Goal: Task Accomplishment & Management: Use online tool/utility

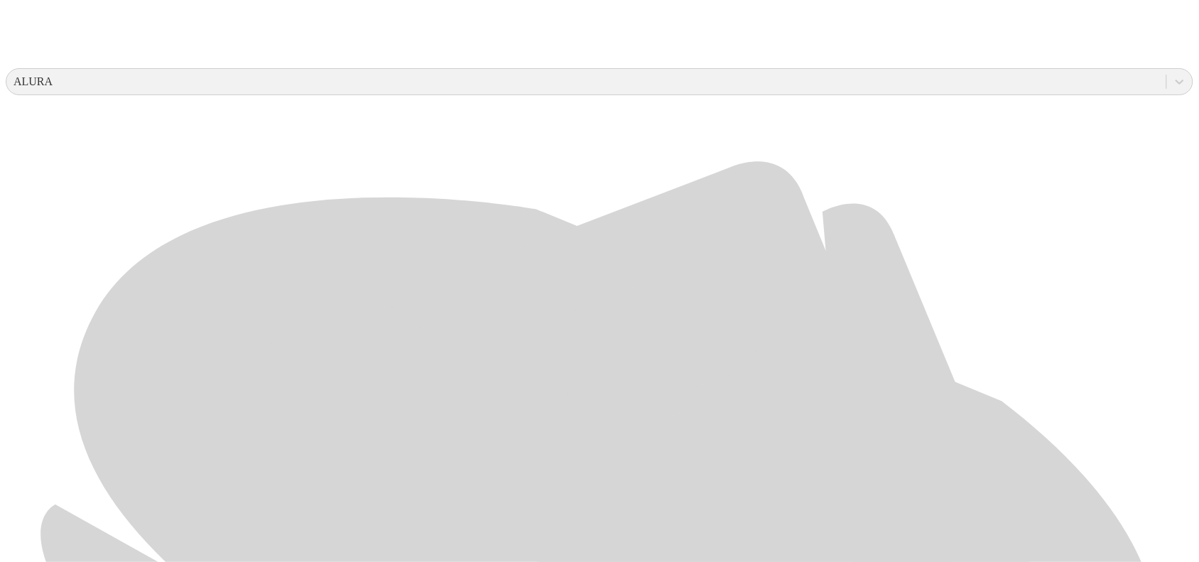
scroll to position [533, 0]
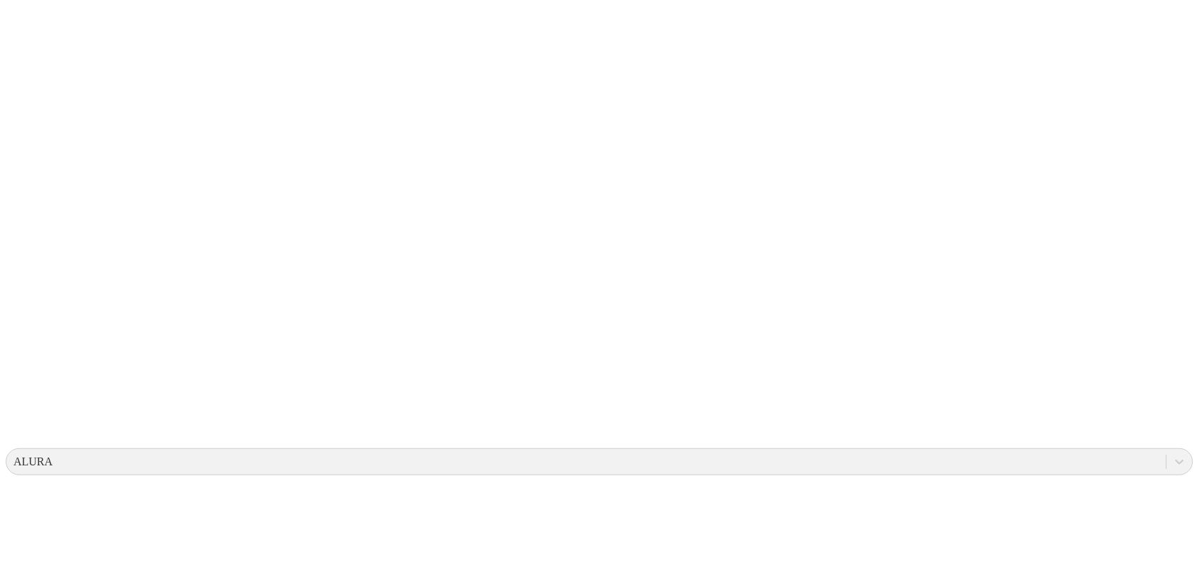
scroll to position [0, 0]
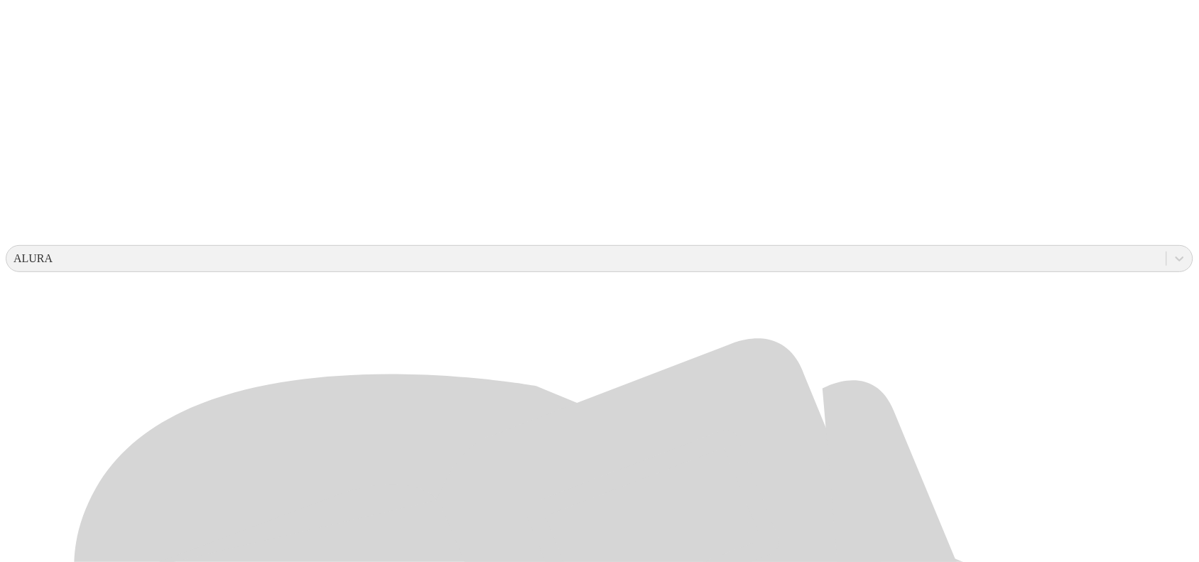
scroll to position [444, 0]
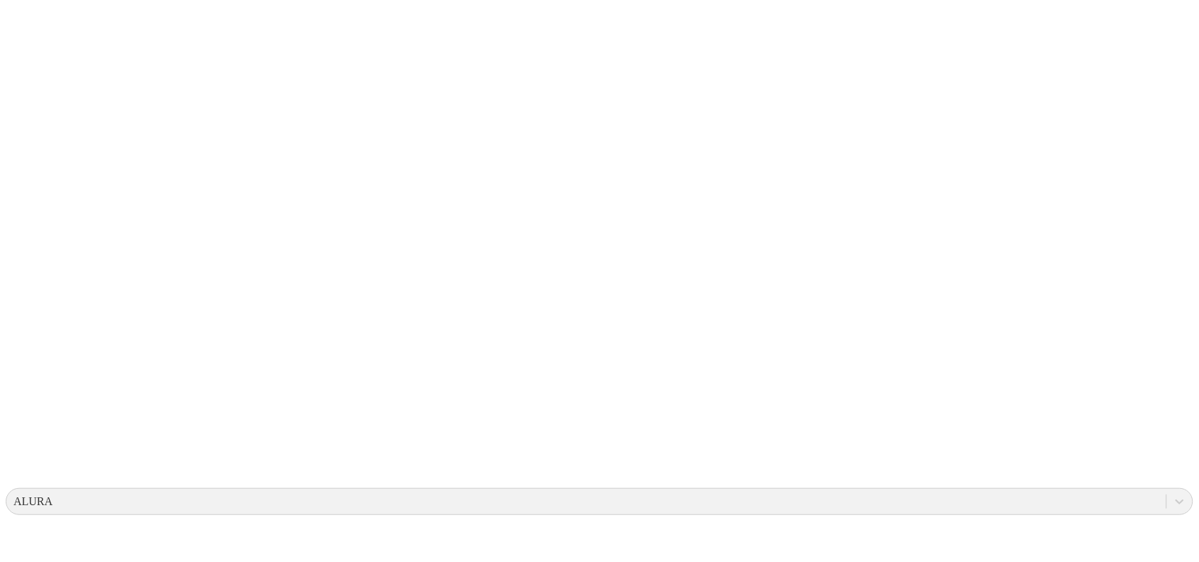
scroll to position [0, 0]
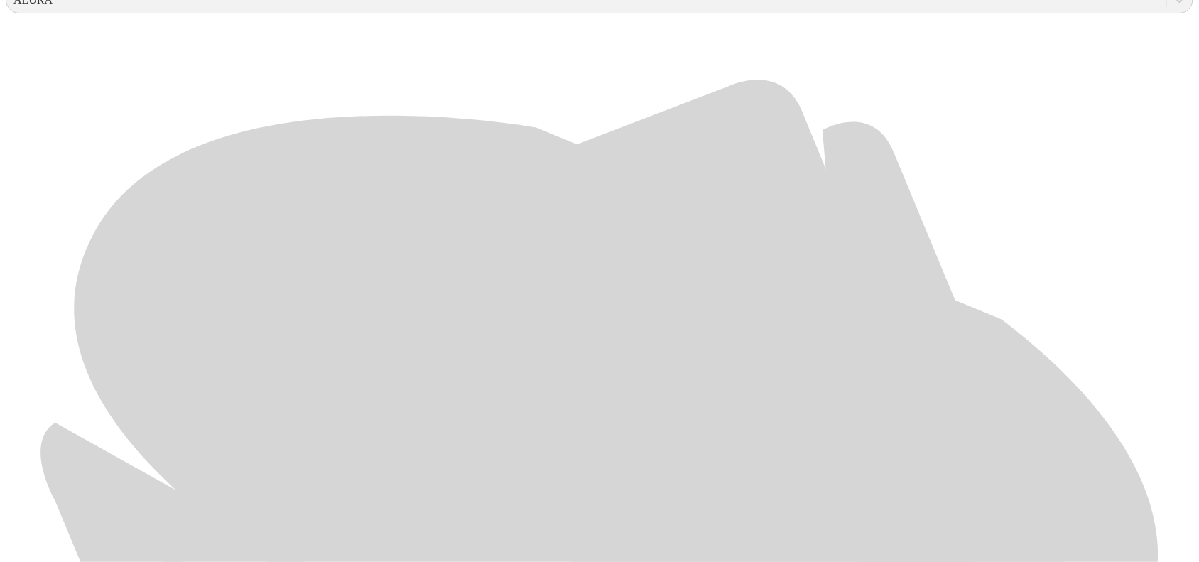
scroll to position [622, 0]
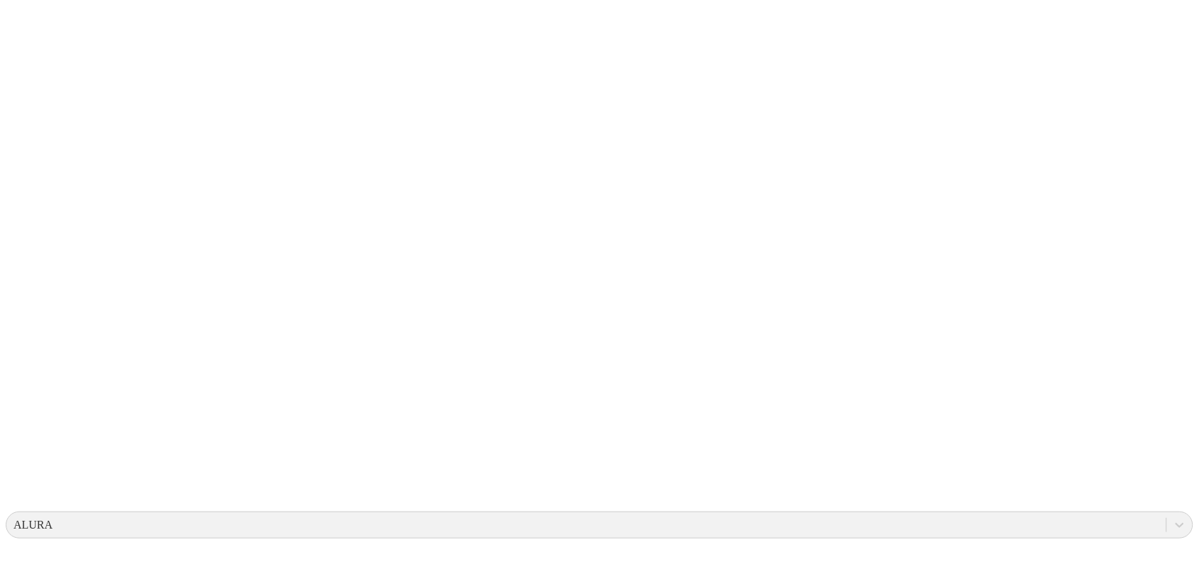
scroll to position [0, 0]
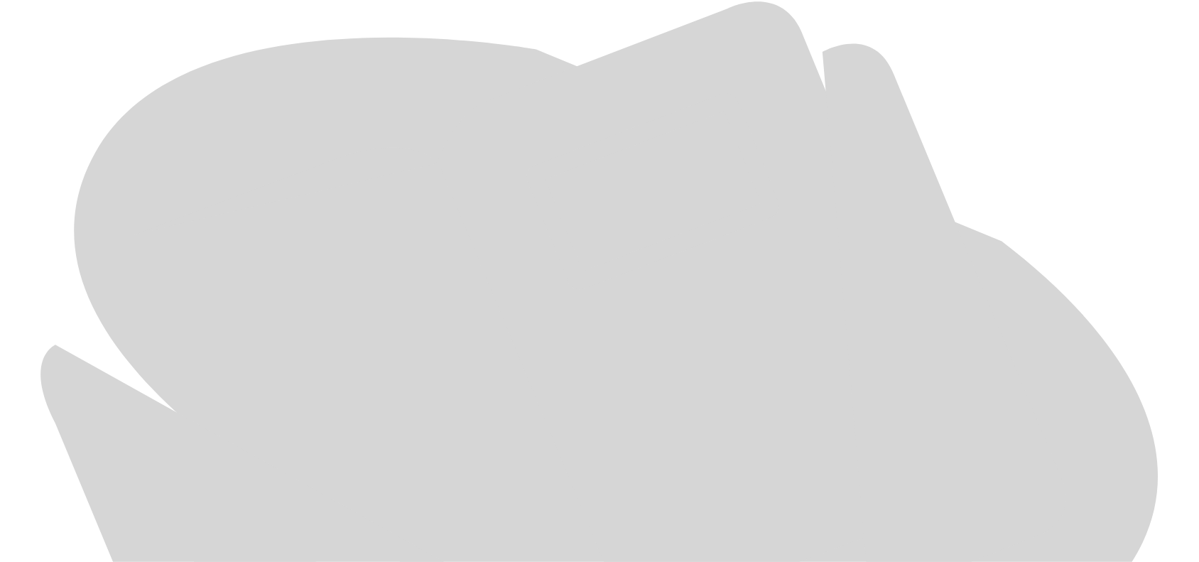
scroll to position [671, 0]
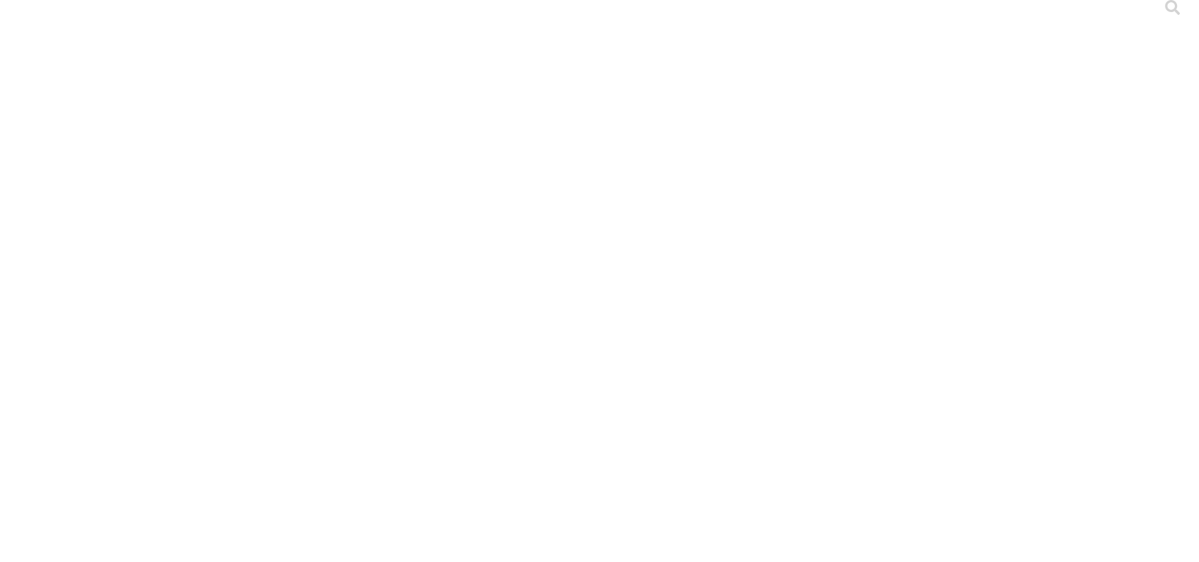
scroll to position [0, 0]
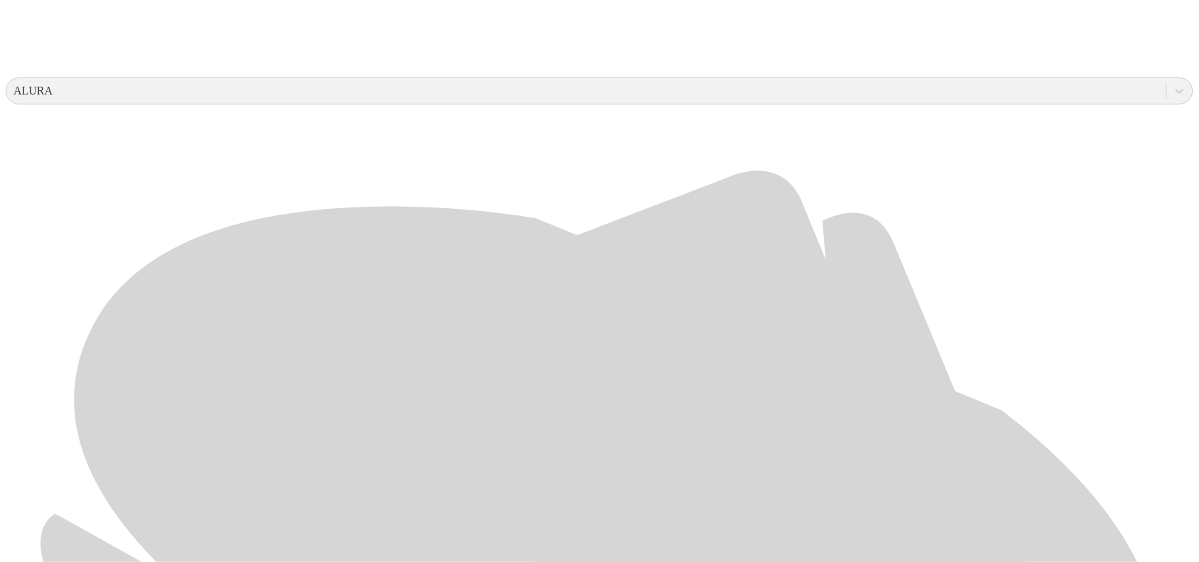
scroll to position [671, 0]
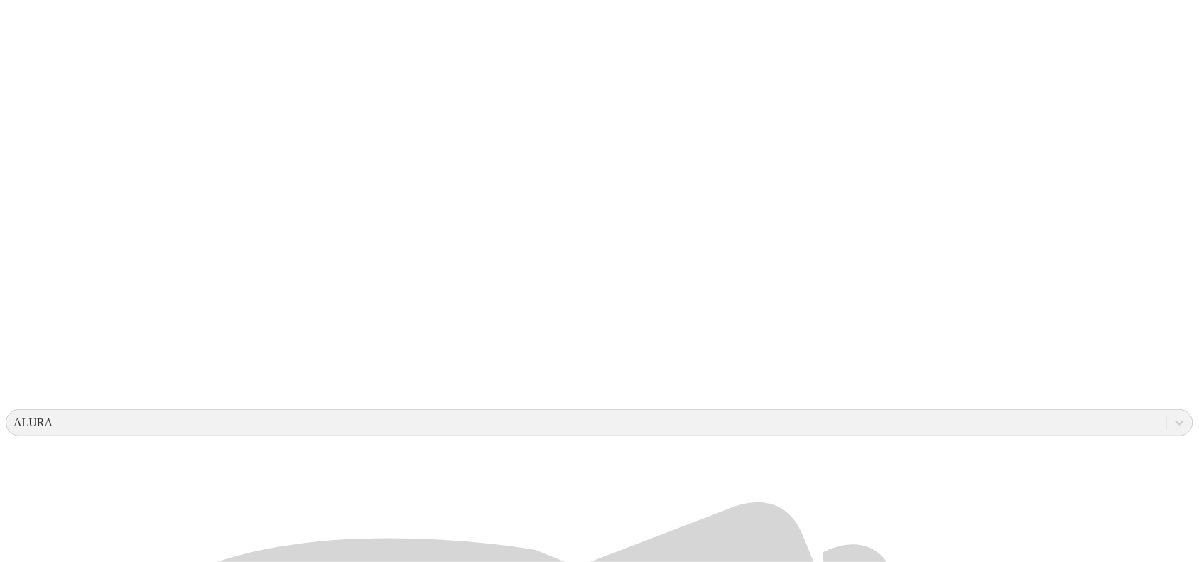
scroll to position [444, 0]
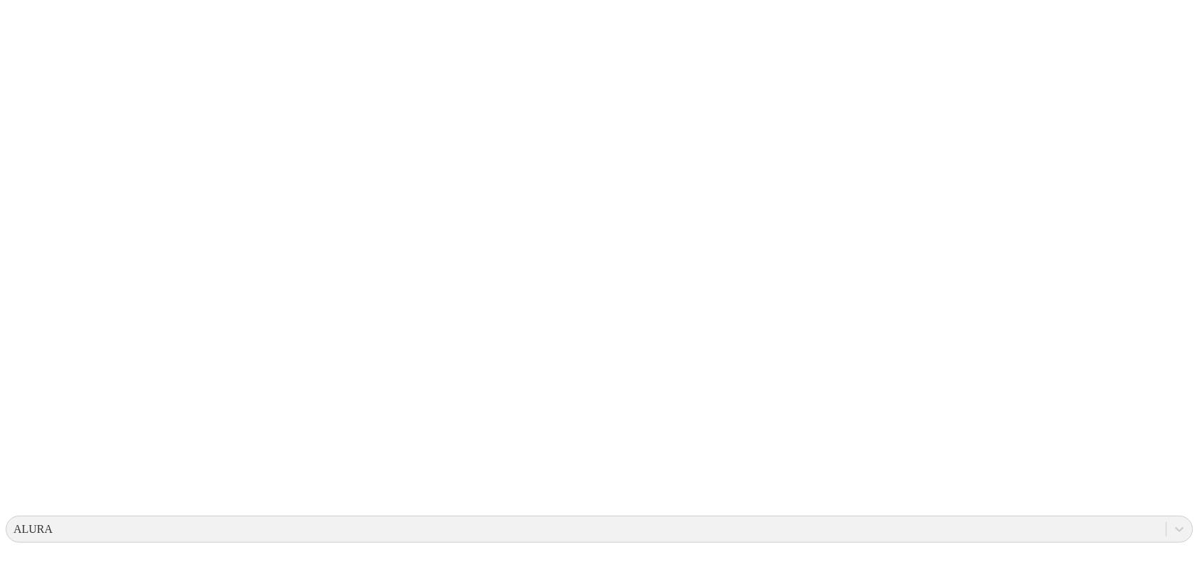
scroll to position [0, 0]
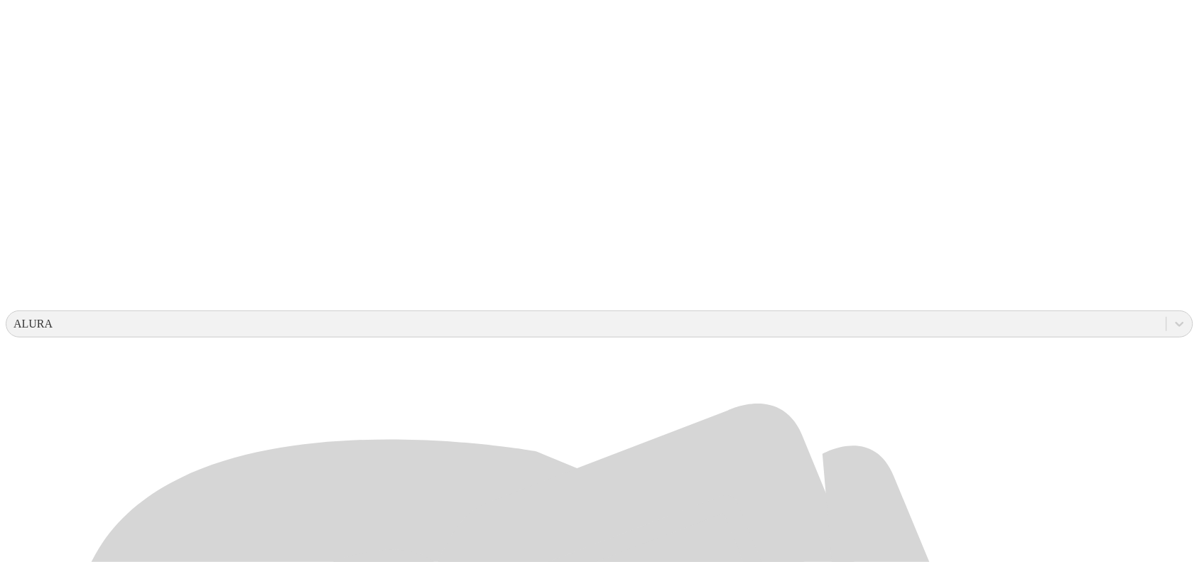
scroll to position [355, 0]
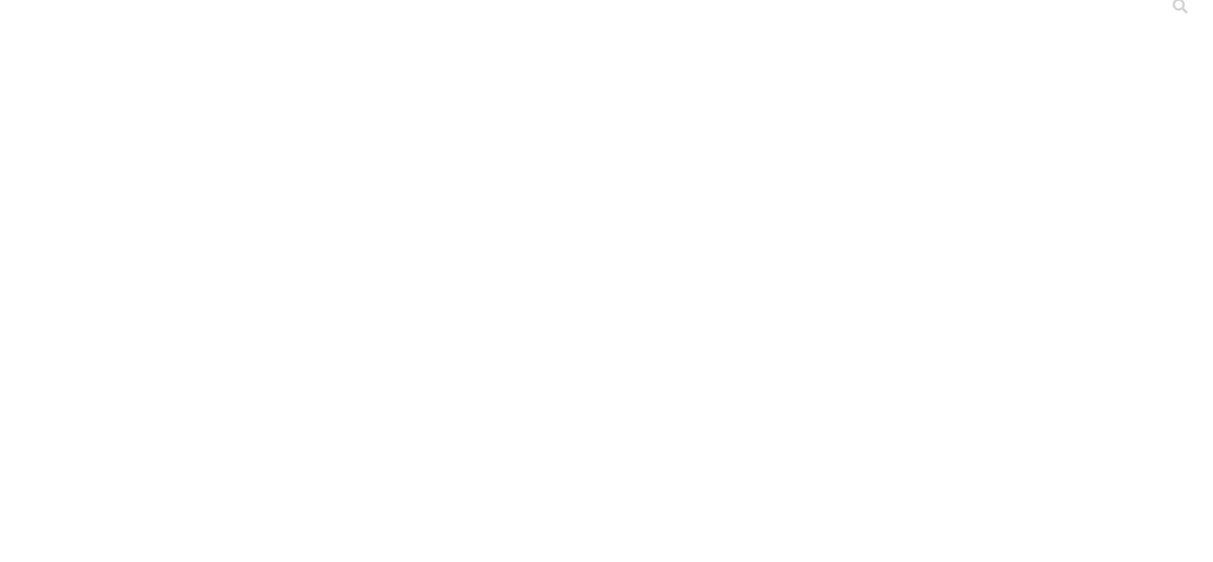
scroll to position [0, 0]
